Goal: Use online tool/utility: Utilize a website feature to perform a specific function

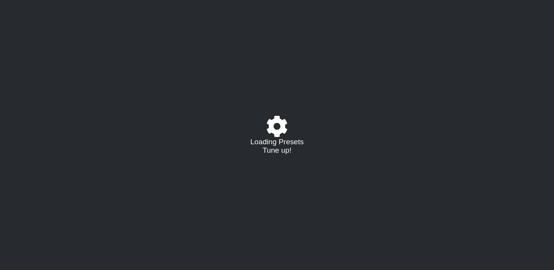
select select "/023927597434"
select select "Eb"
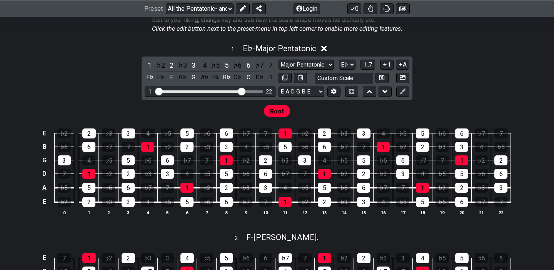
scroll to position [205, 0]
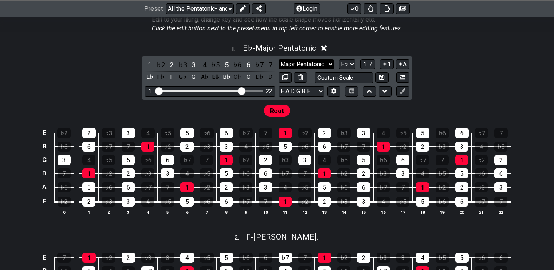
click at [325, 62] on select "Major Pentatonic Root Minor Pentatonic Major Pentatonic Minor Blues Major Blues…" at bounding box center [305, 64] width 55 height 10
click at [207, 68] on div "4" at bounding box center [205, 65] width 10 height 10
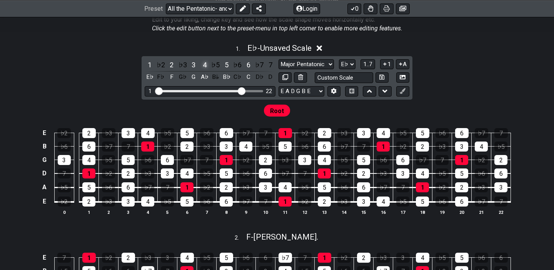
click at [207, 68] on div "4" at bounding box center [205, 65] width 10 height 10
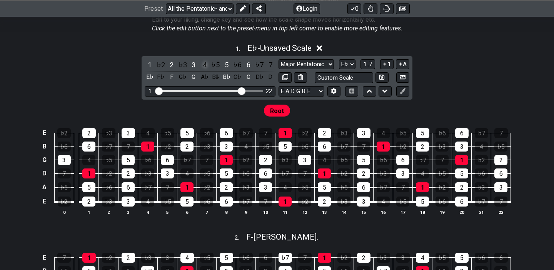
click at [207, 68] on div "4" at bounding box center [205, 65] width 10 height 10
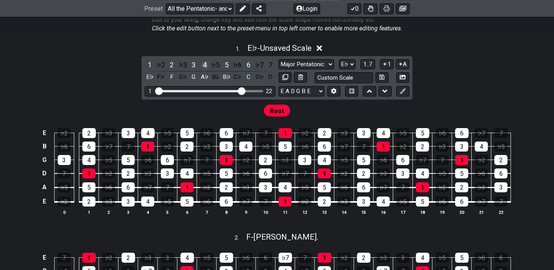
click at [204, 67] on div "4" at bounding box center [205, 65] width 10 height 10
